Goal: Task Accomplishment & Management: Use online tool/utility

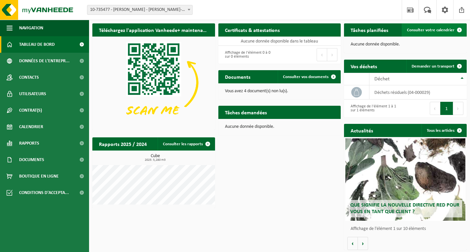
click at [438, 29] on span "Consulter votre calendrier" at bounding box center [431, 30] width 48 height 4
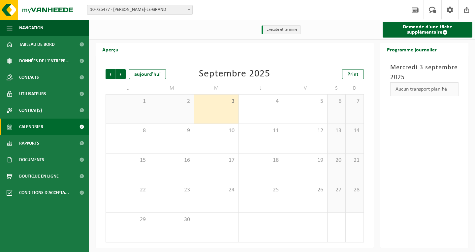
click at [221, 114] on div "3" at bounding box center [216, 109] width 44 height 29
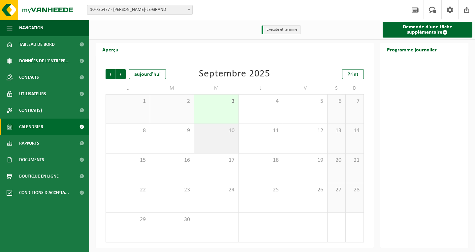
click at [227, 138] on div "10" at bounding box center [216, 138] width 44 height 29
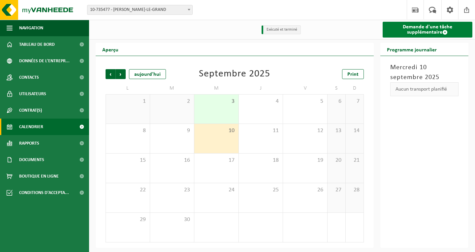
click at [430, 29] on link "Demande d'une tâche supplémentaire" at bounding box center [428, 30] width 90 height 16
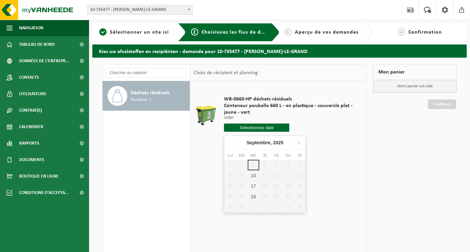
click at [273, 128] on input "text" at bounding box center [256, 128] width 65 height 8
click at [251, 175] on div "10" at bounding box center [254, 176] width 12 height 11
type input "à partir de 2025-09-10"
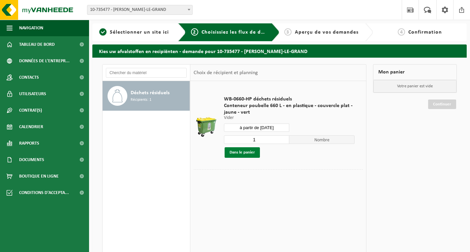
click at [247, 151] on button "Dans le panier" at bounding box center [242, 153] width 35 height 11
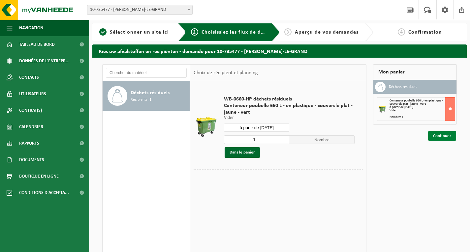
click at [446, 137] on link "Continuer" at bounding box center [442, 136] width 28 height 10
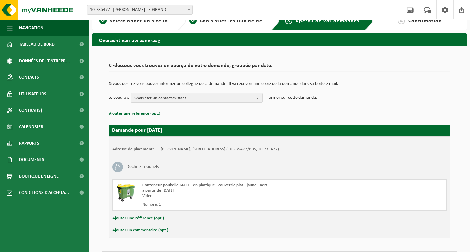
scroll to position [31, 0]
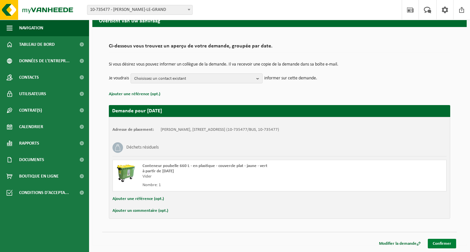
click at [441, 243] on link "Confirmer" at bounding box center [442, 244] width 28 height 10
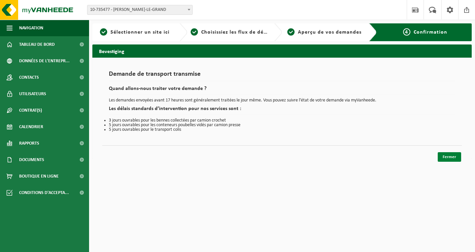
click at [451, 155] on link "Fermer" at bounding box center [449, 157] width 23 height 10
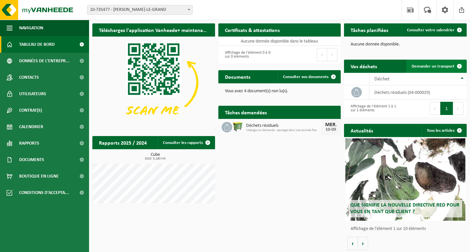
click at [443, 65] on span "Demander un transport" at bounding box center [433, 66] width 43 height 4
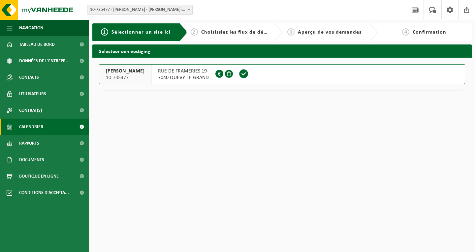
click at [34, 127] on span "Calendrier" at bounding box center [31, 127] width 24 height 17
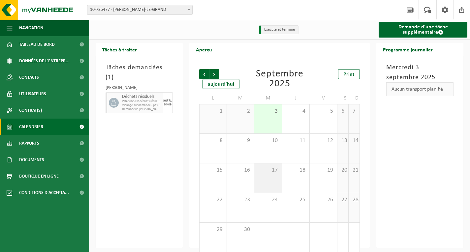
click at [272, 176] on div "17" at bounding box center [267, 178] width 27 height 29
click at [272, 177] on div "17" at bounding box center [267, 178] width 27 height 29
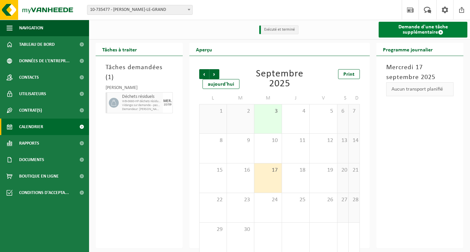
click at [418, 29] on link "Demande d'une tâche supplémentaire" at bounding box center [423, 30] width 89 height 16
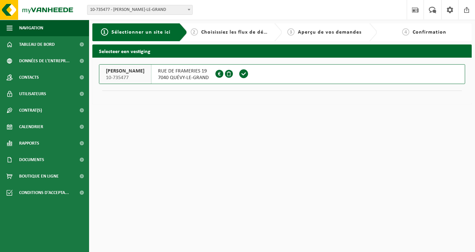
click at [189, 75] on span "7040 QUÉVY-LE-GRAND" at bounding box center [183, 78] width 51 height 7
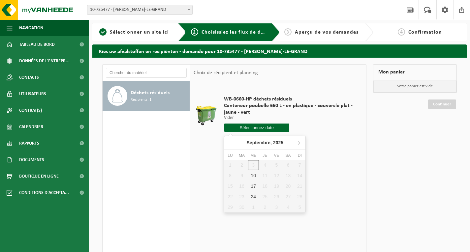
click at [266, 127] on input "text" at bounding box center [256, 128] width 65 height 8
click at [254, 187] on div "17" at bounding box center [254, 186] width 12 height 11
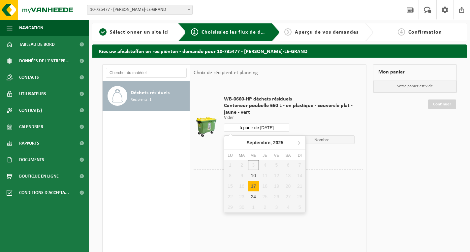
click at [275, 126] on input "à partir de 2025-09-17" at bounding box center [256, 128] width 65 height 8
click at [254, 195] on div "24" at bounding box center [254, 197] width 12 height 11
type input "à partir de 2025-09-24"
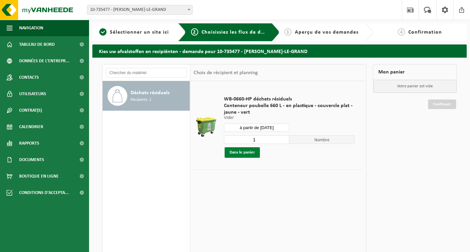
click at [251, 149] on button "Dans le panier" at bounding box center [242, 153] width 35 height 11
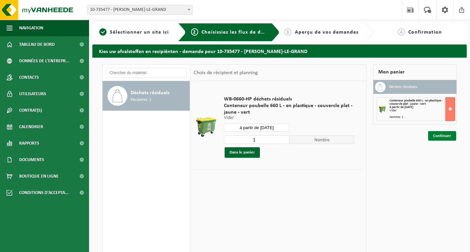
click at [444, 135] on link "Continuer" at bounding box center [442, 136] width 28 height 10
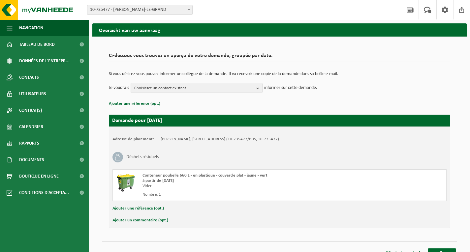
scroll to position [31, 0]
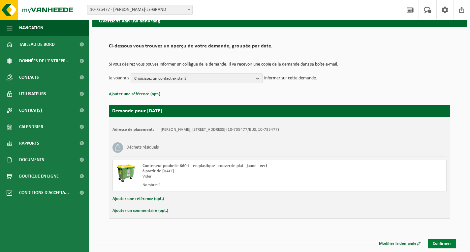
click at [441, 243] on link "Confirmer" at bounding box center [442, 244] width 28 height 10
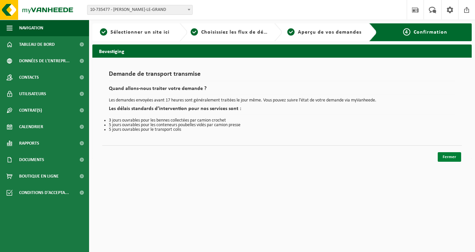
click at [450, 158] on link "Fermer" at bounding box center [449, 157] width 23 height 10
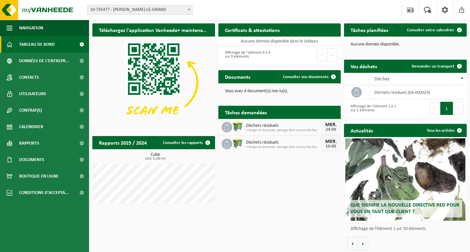
scroll to position [1, 0]
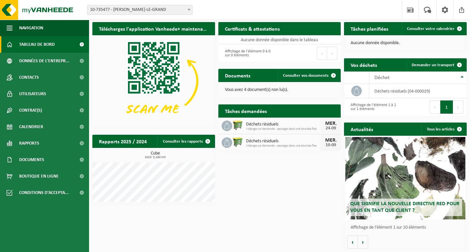
click at [407, 207] on span "Que signifie la nouvelle directive RED pour vous en tant que client ?" at bounding box center [405, 208] width 109 height 12
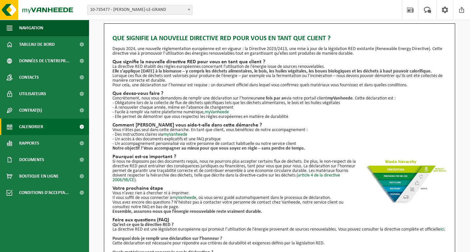
click at [29, 125] on span "Calendrier" at bounding box center [31, 127] width 24 height 17
